Goal: Navigation & Orientation: Go to known website

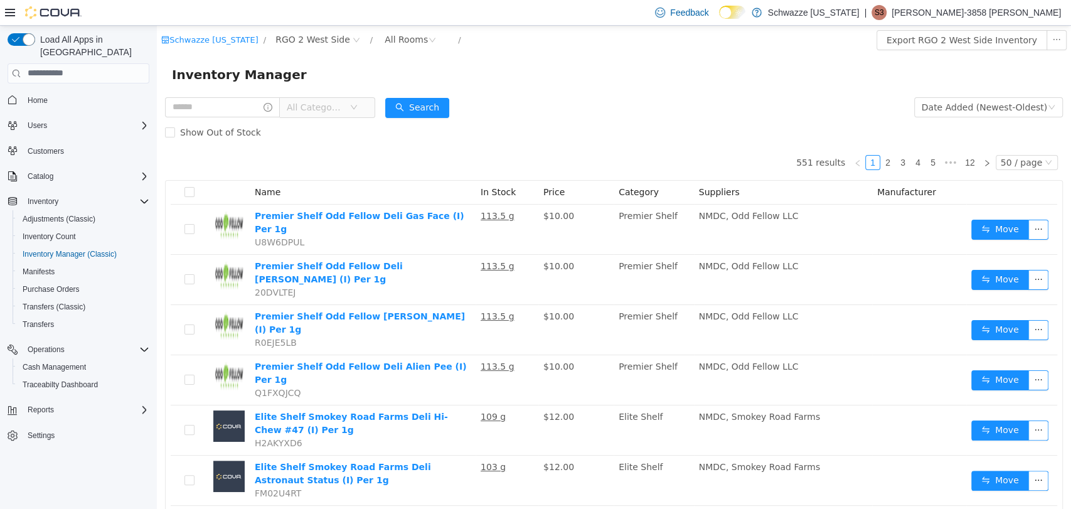
scroll to position [60, 0]
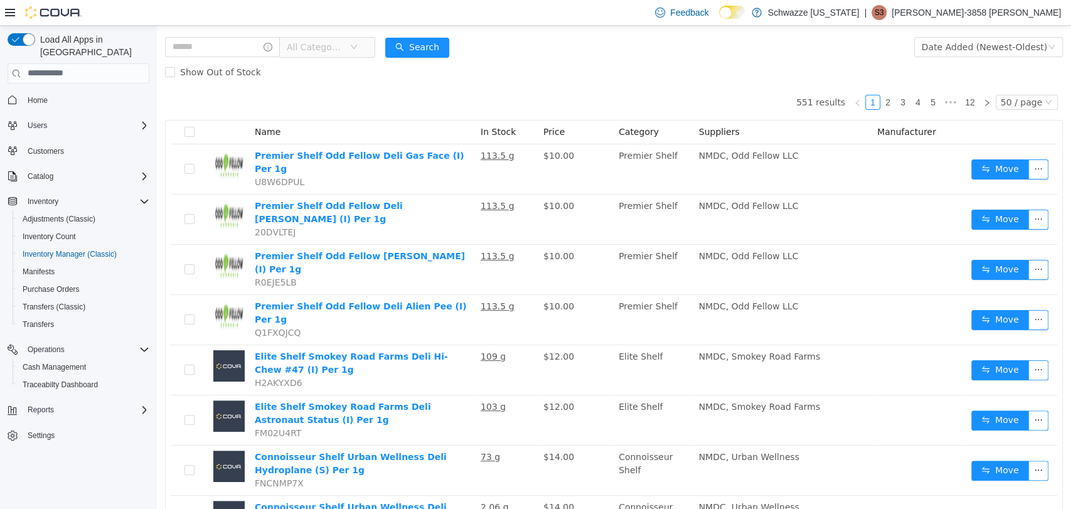
click at [1026, 12] on p "[PERSON_NAME]-3858 [PERSON_NAME]" at bounding box center [975, 12] width 169 height 15
click at [986, 107] on ul "Change Password Help Cova Learning Sign Out" at bounding box center [997, 80] width 125 height 111
click at [977, 116] on span "Sign Out" at bounding box center [980, 121] width 34 height 13
